Goal: Information Seeking & Learning: Learn about a topic

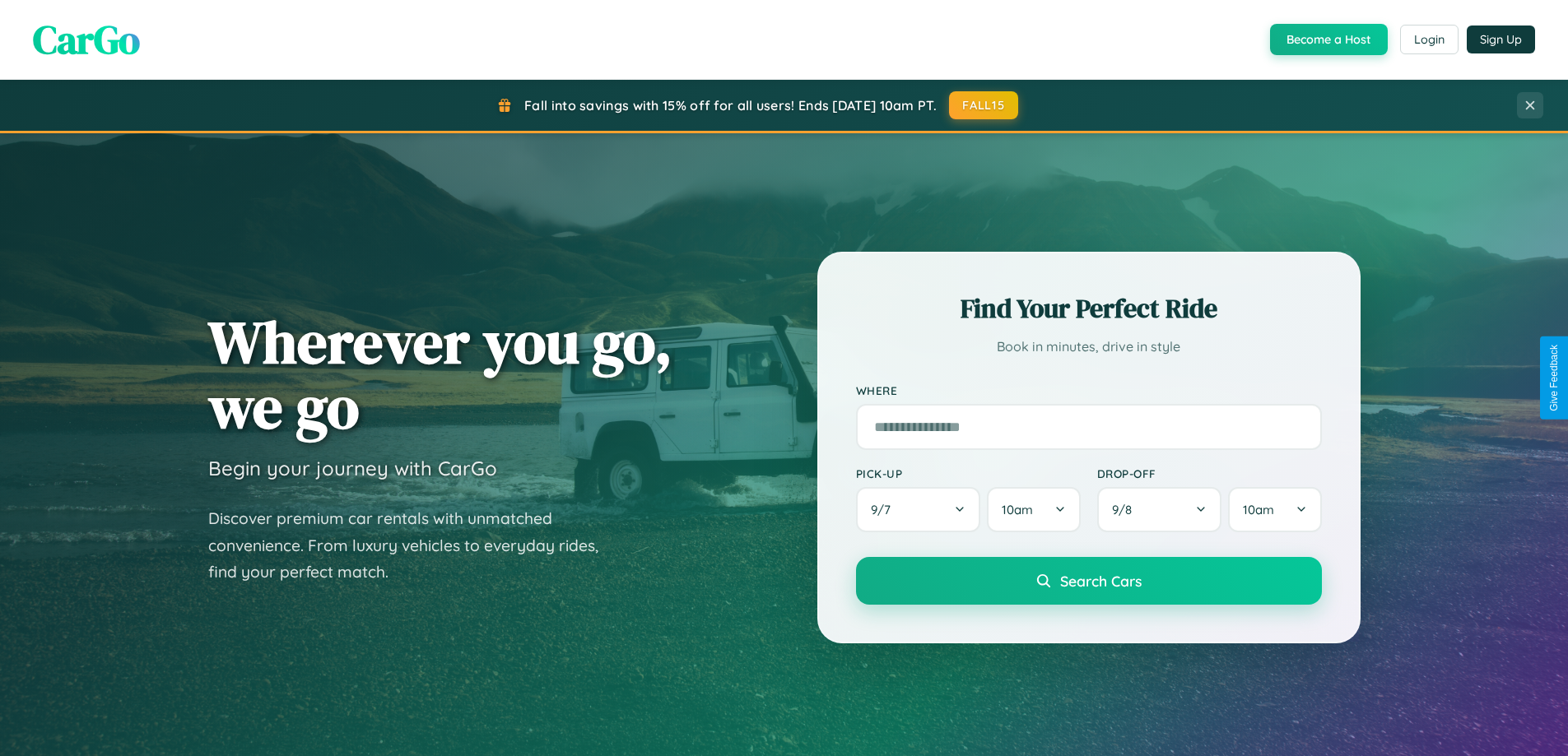
scroll to position [3166, 0]
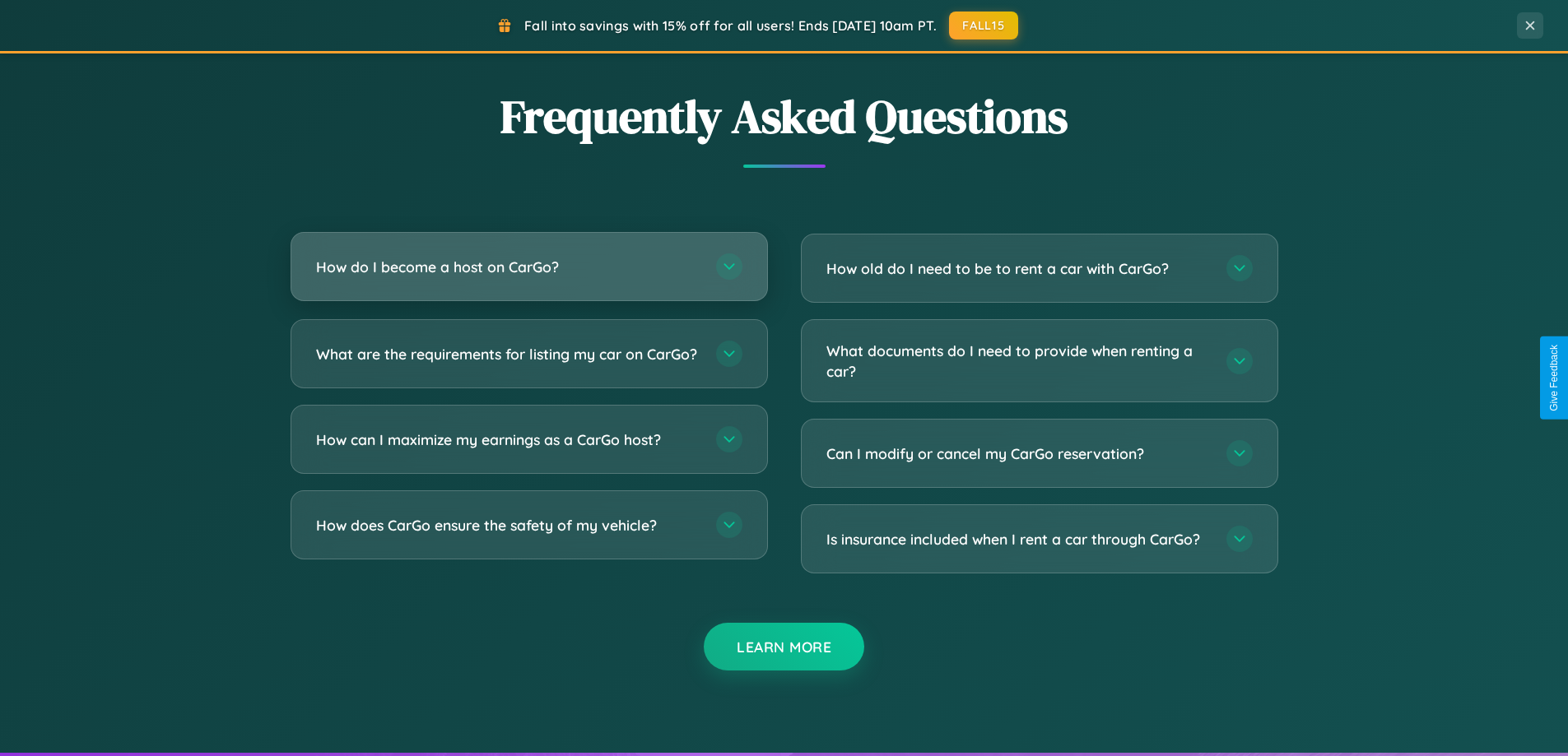
click at [528, 268] on h3 "How do I become a host on CarGo?" at bounding box center [508, 267] width 384 height 21
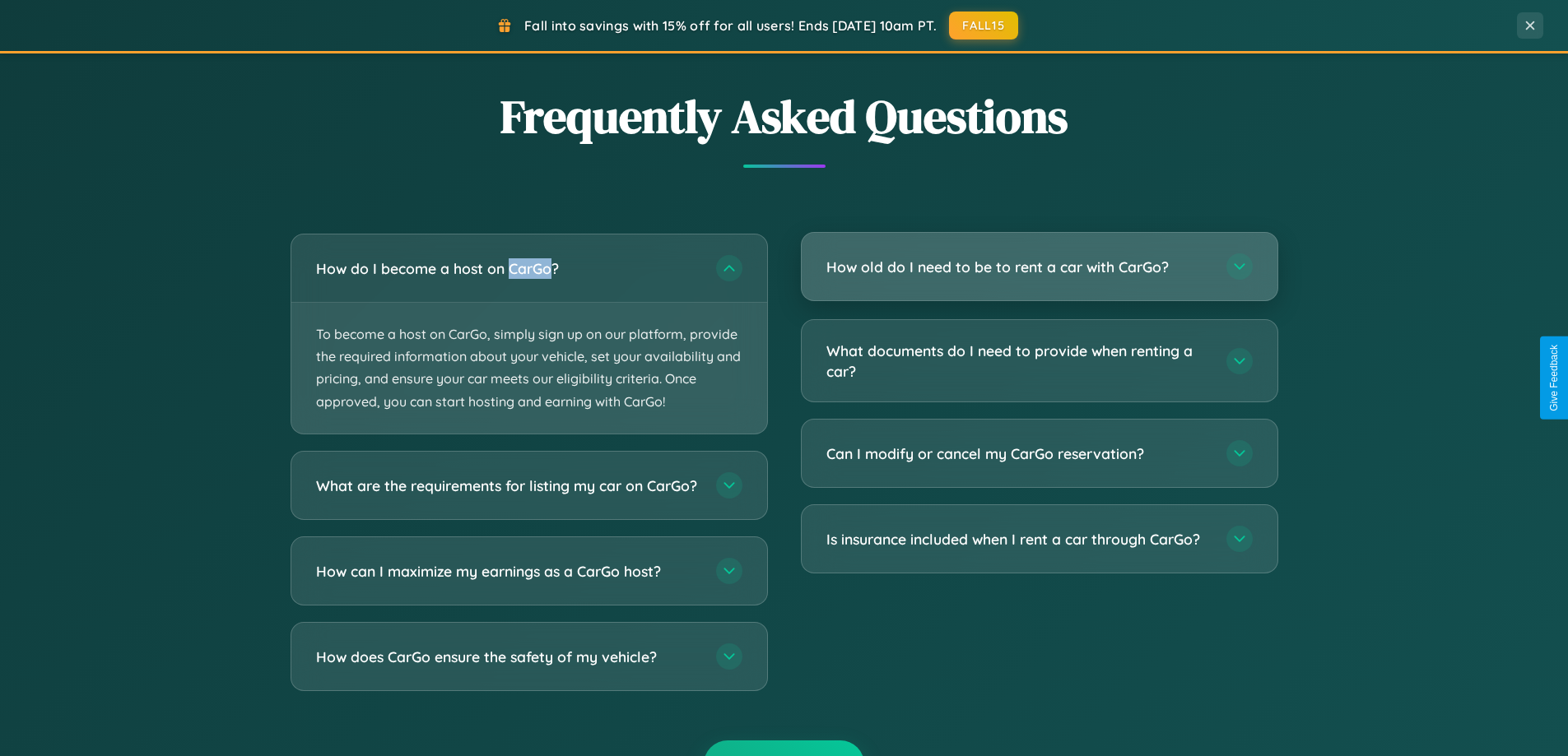
click at [1039, 267] on h3 "How old do I need to be to rent a car with CarGo?" at bounding box center [1018, 267] width 384 height 21
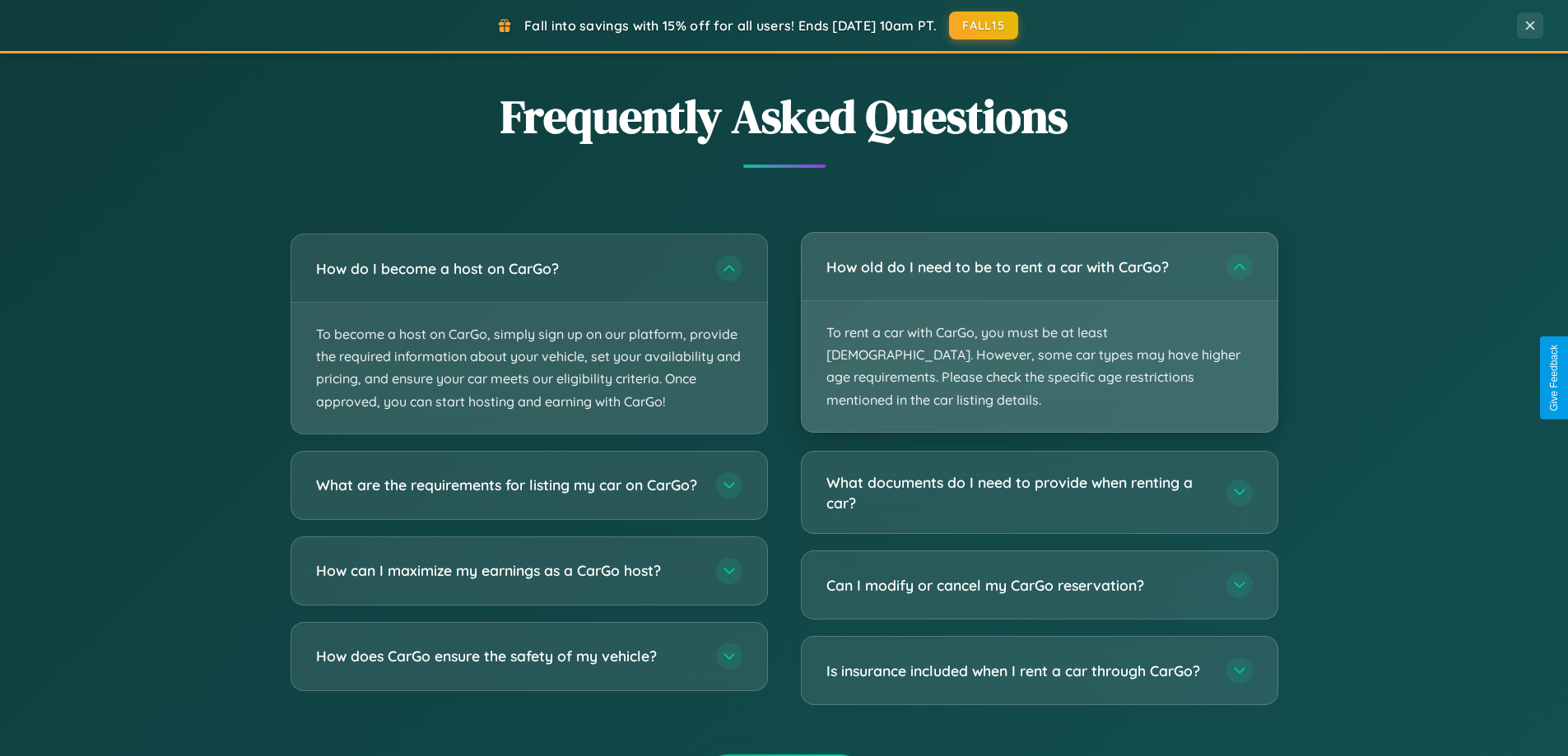
click at [1039, 321] on p "To rent a car with CarGo, you must be at least [DEMOGRAPHIC_DATA]. However, som…" at bounding box center [1039, 366] width 475 height 131
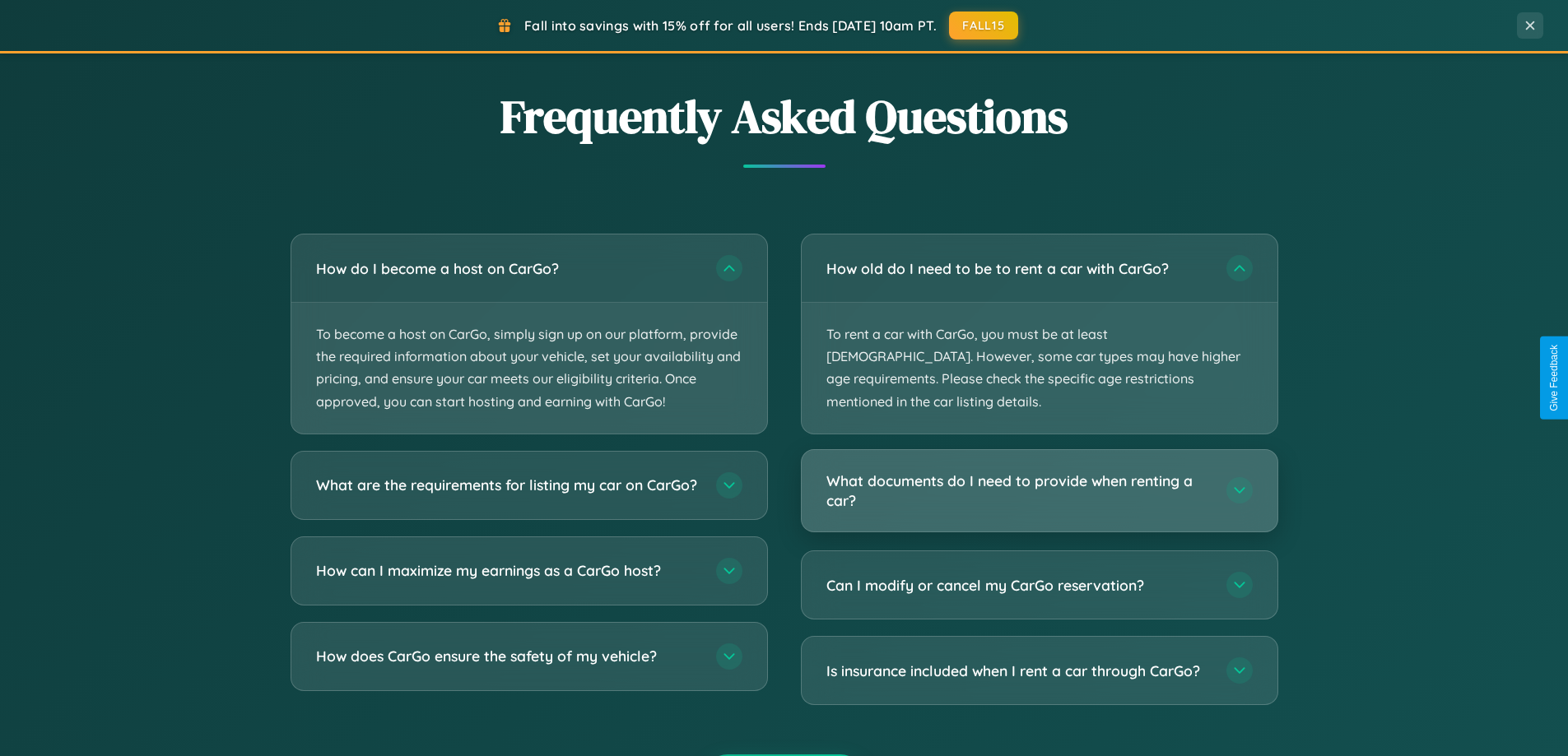
click at [1039, 471] on h3 "What documents do I need to provide when renting a car?" at bounding box center [1018, 491] width 384 height 40
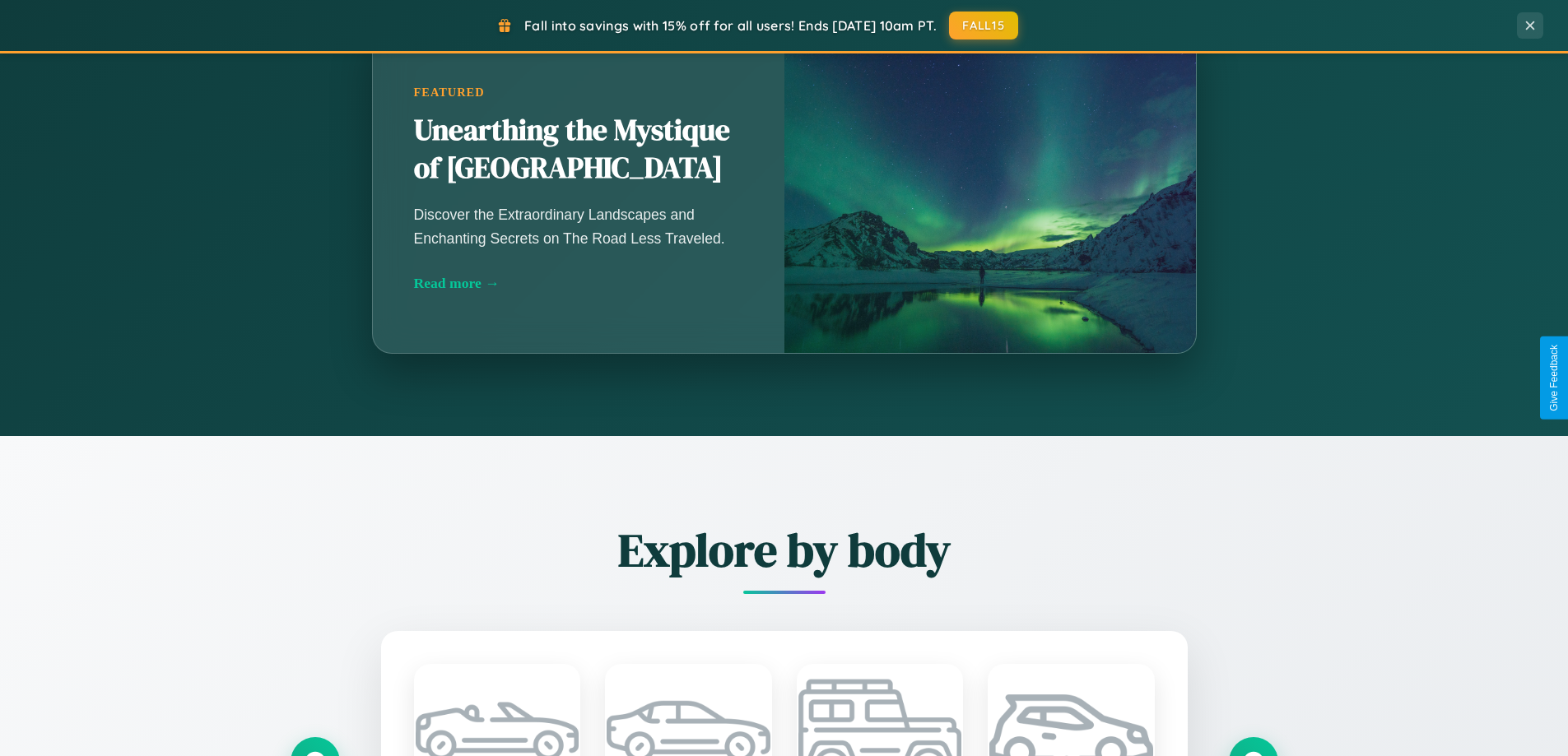
scroll to position [1132, 0]
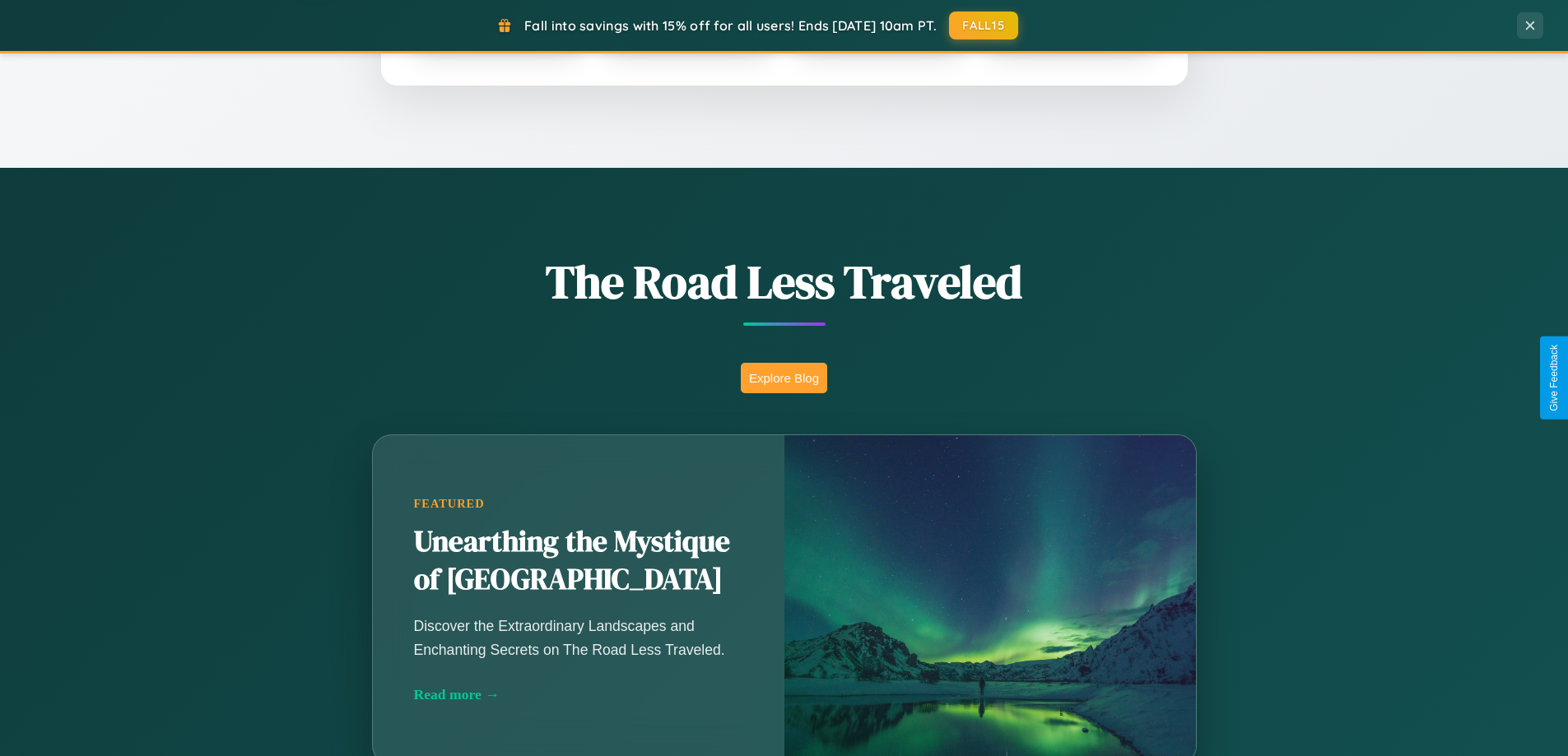
click at [784, 378] on button "Explore Blog" at bounding box center [784, 378] width 86 height 31
